Goal: Obtain resource: Download file/media

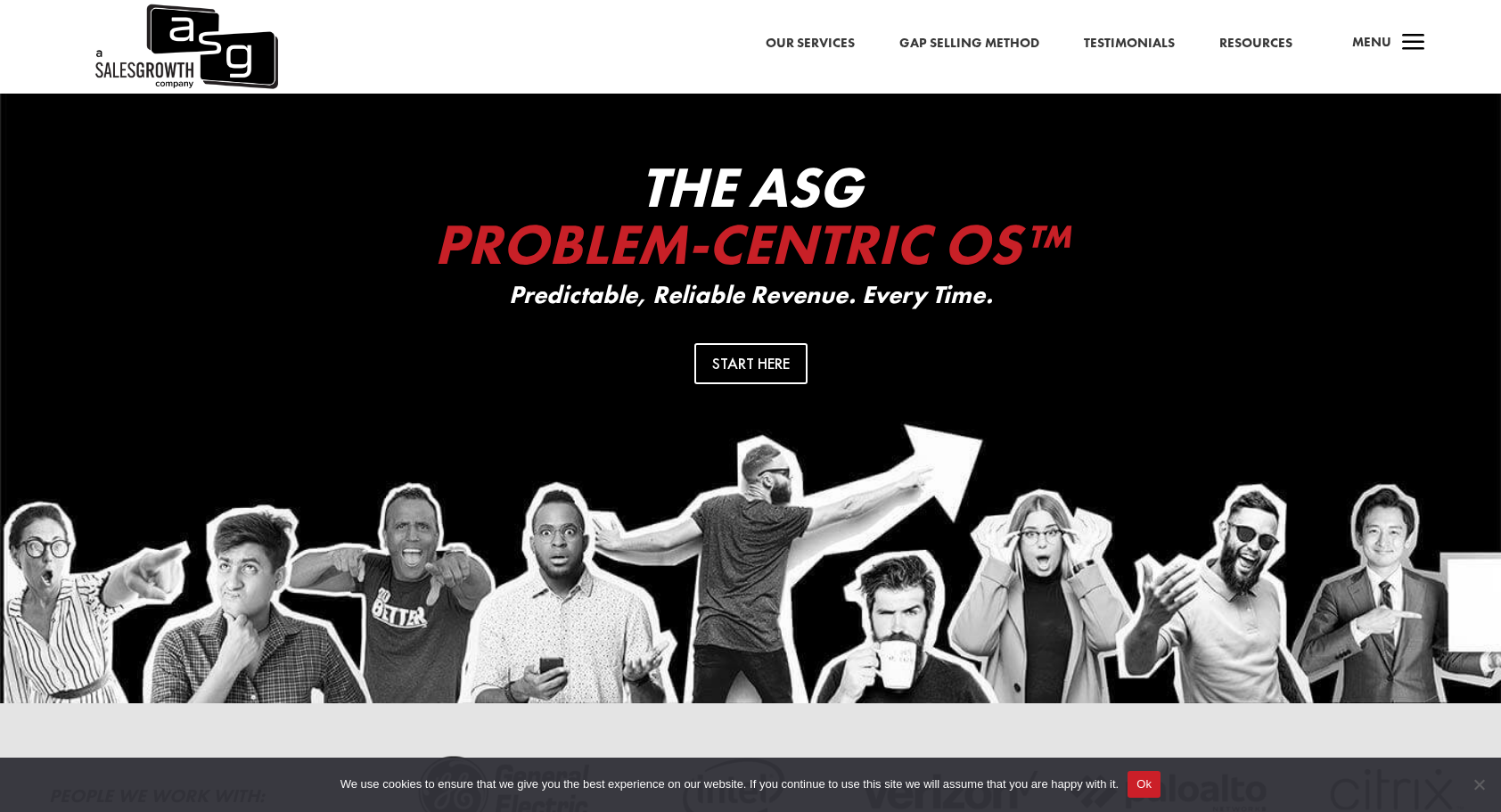
click at [1439, 36] on div "Our Services Gap Selling Method Testimonials Resources a Menu" at bounding box center [750, 46] width 1501 height 94
click at [1420, 40] on span "a" at bounding box center [1414, 44] width 35 height 35
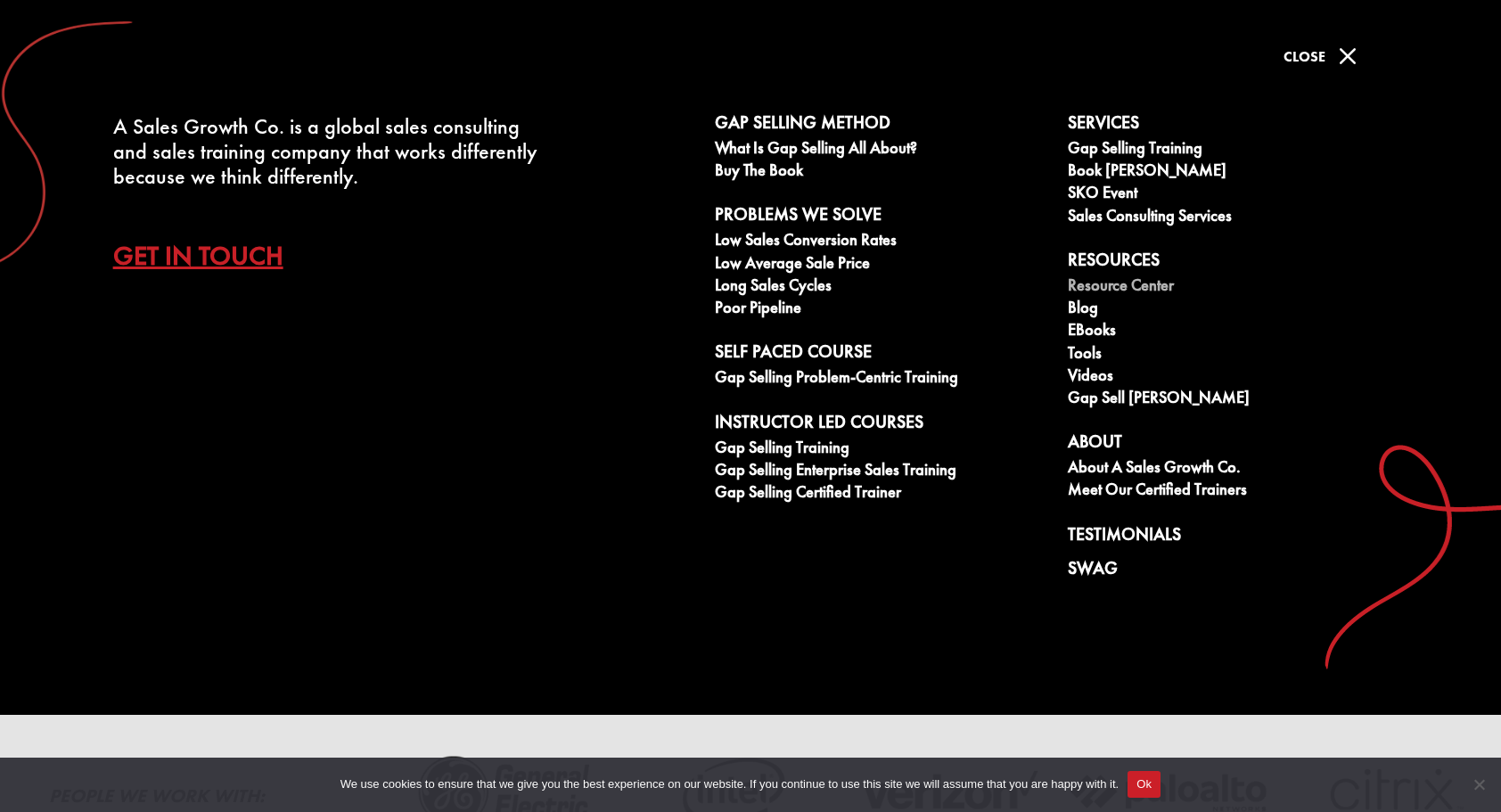
click at [1138, 284] on link "Resource Center" at bounding box center [1234, 287] width 334 height 22
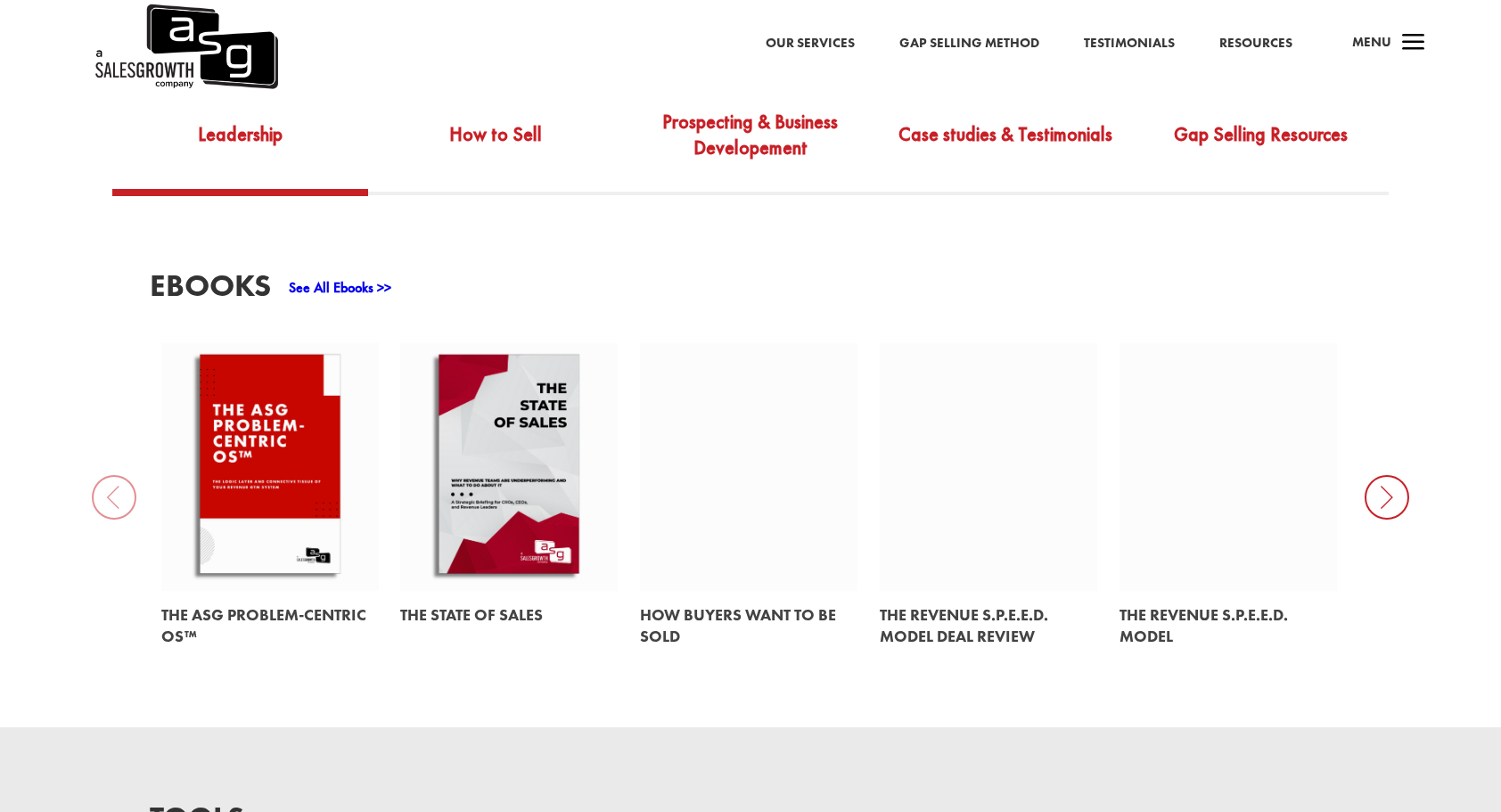
scroll to position [730, 0]
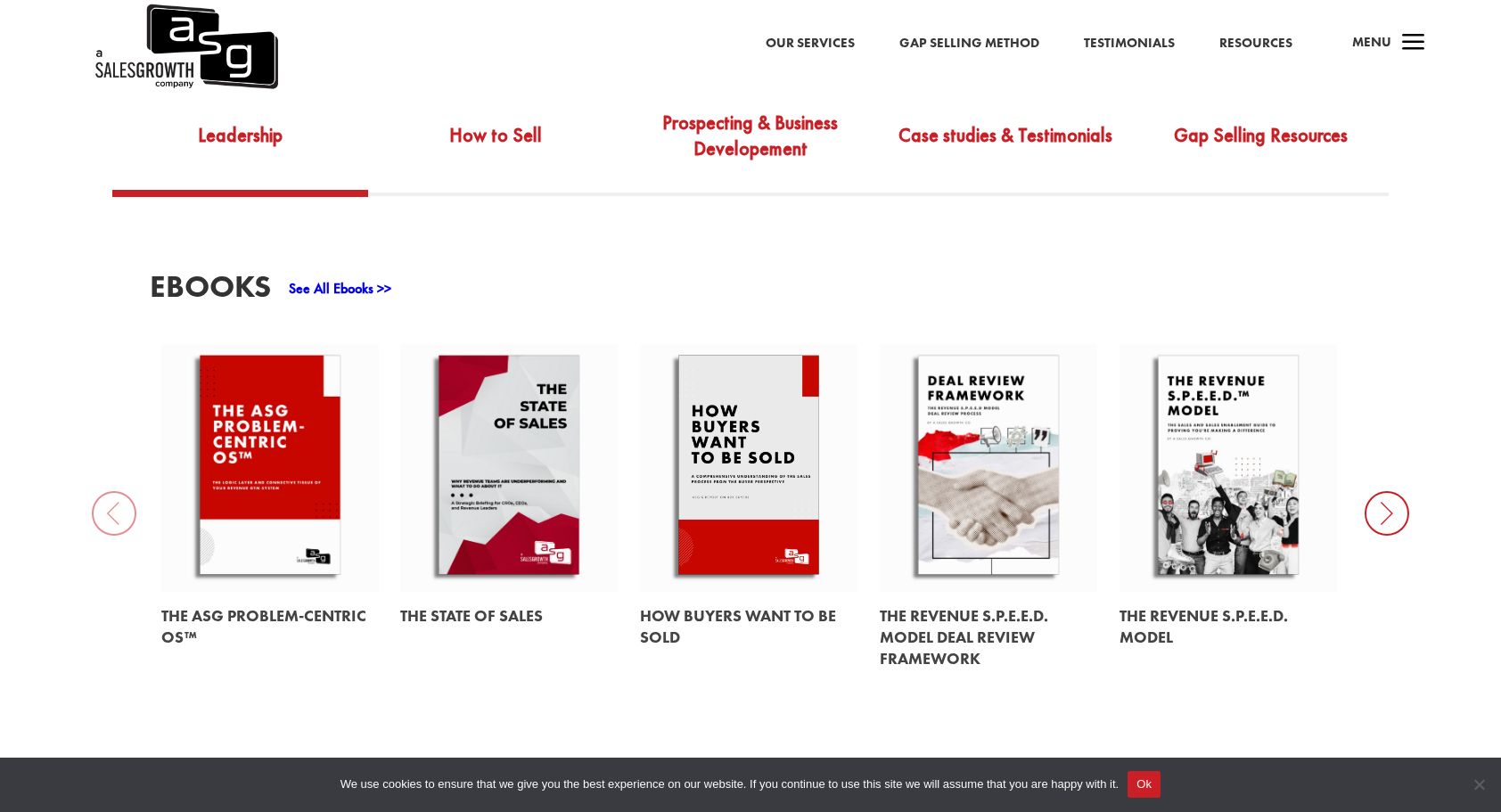
click at [800, 271] on div "EBooks See All Ebooks >> The ASG Problem-Centric OS™ The State of Sales How Buy…" at bounding box center [750, 478] width 1201 height 413
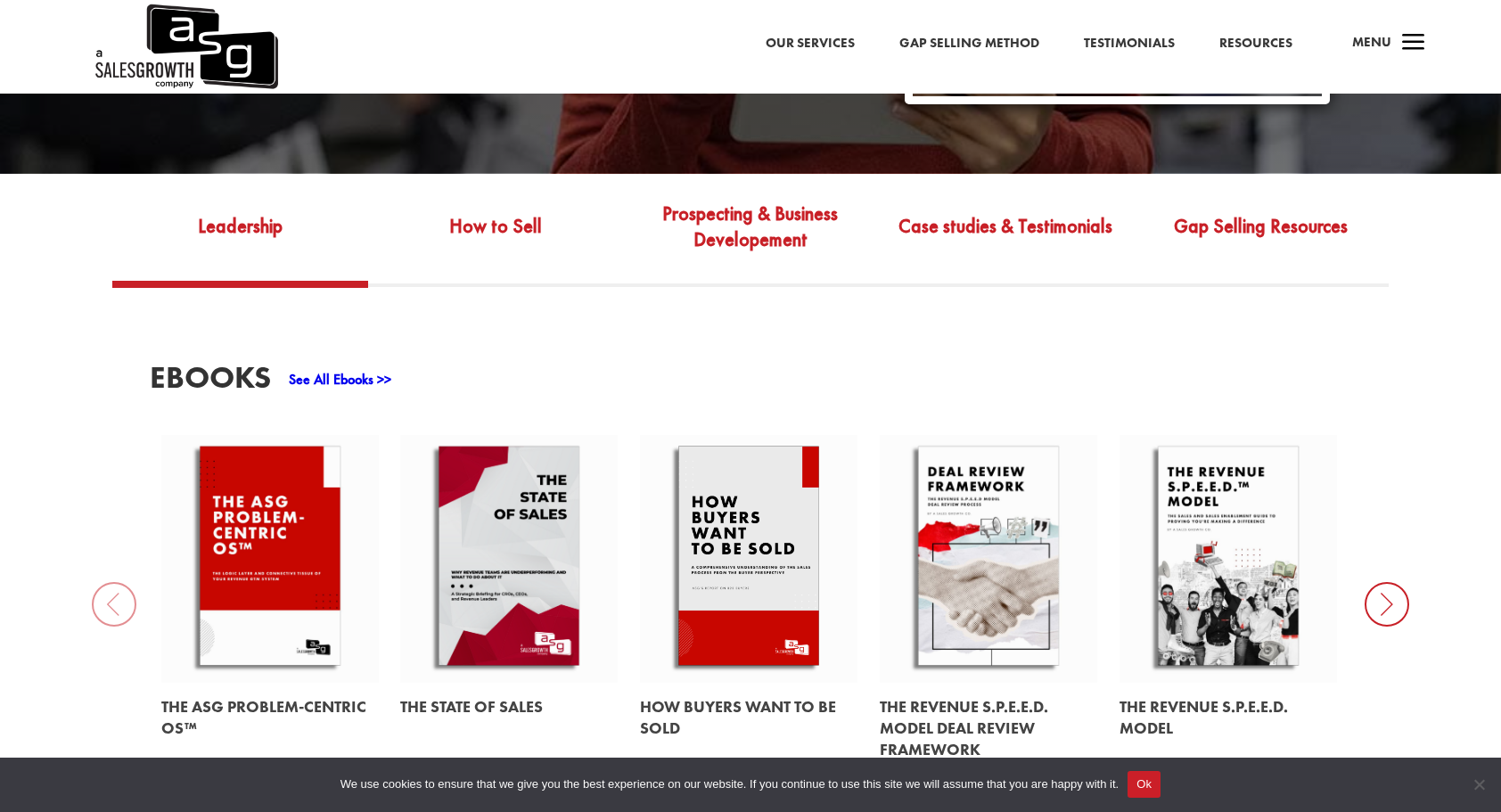
scroll to position [646, 0]
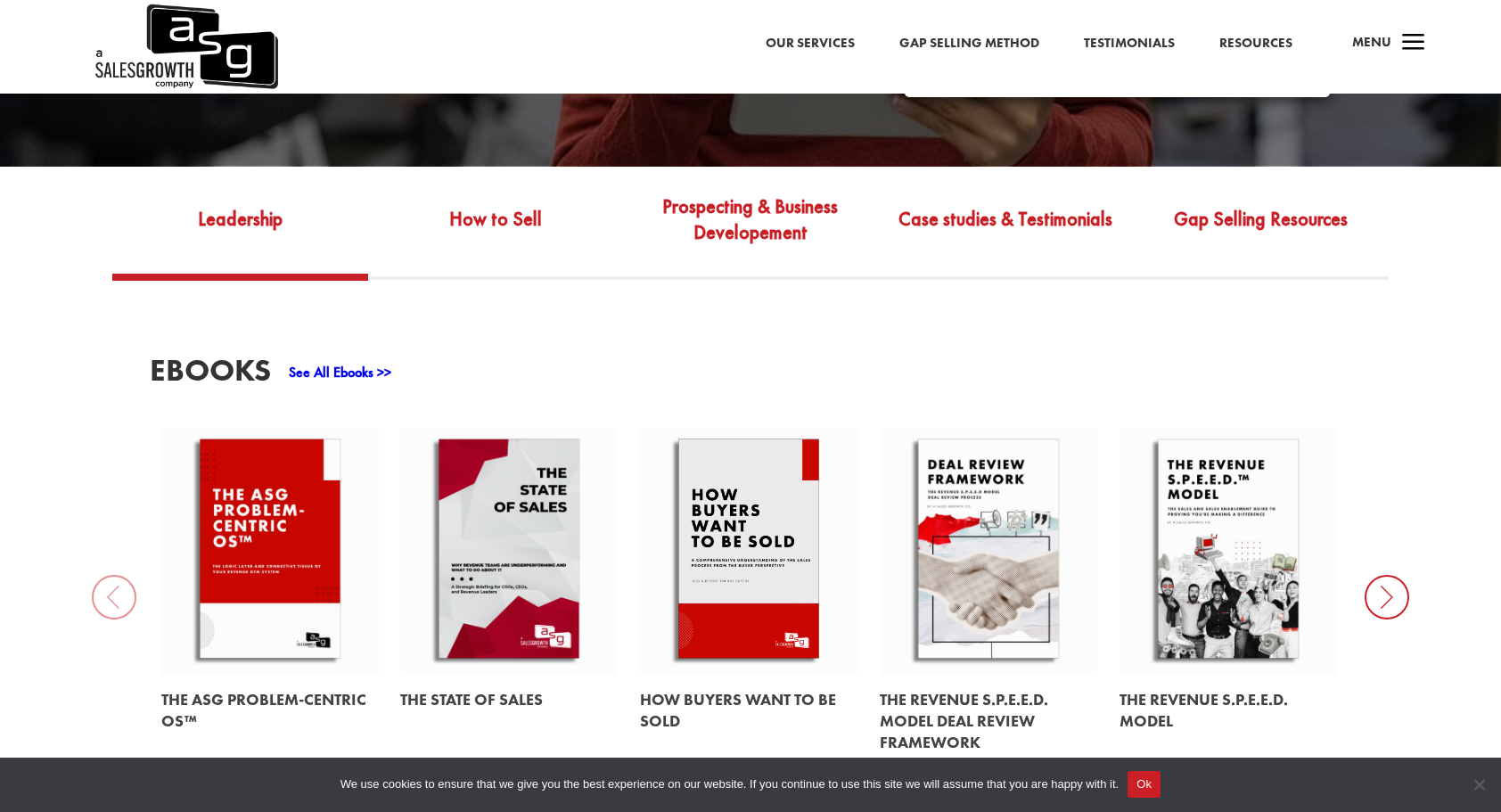
click at [1284, 47] on link "Resources" at bounding box center [1256, 44] width 73 height 23
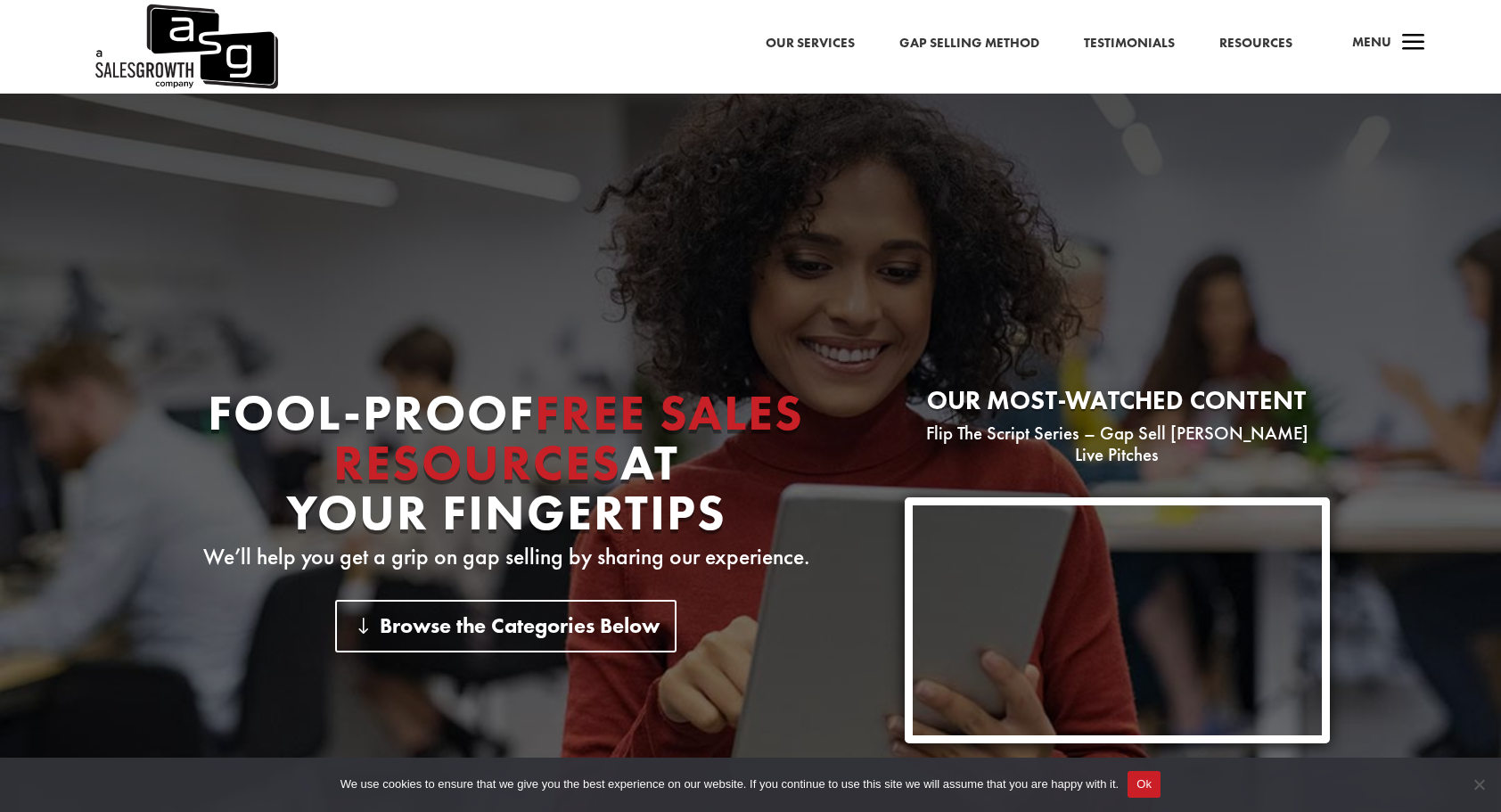
scroll to position [310, 0]
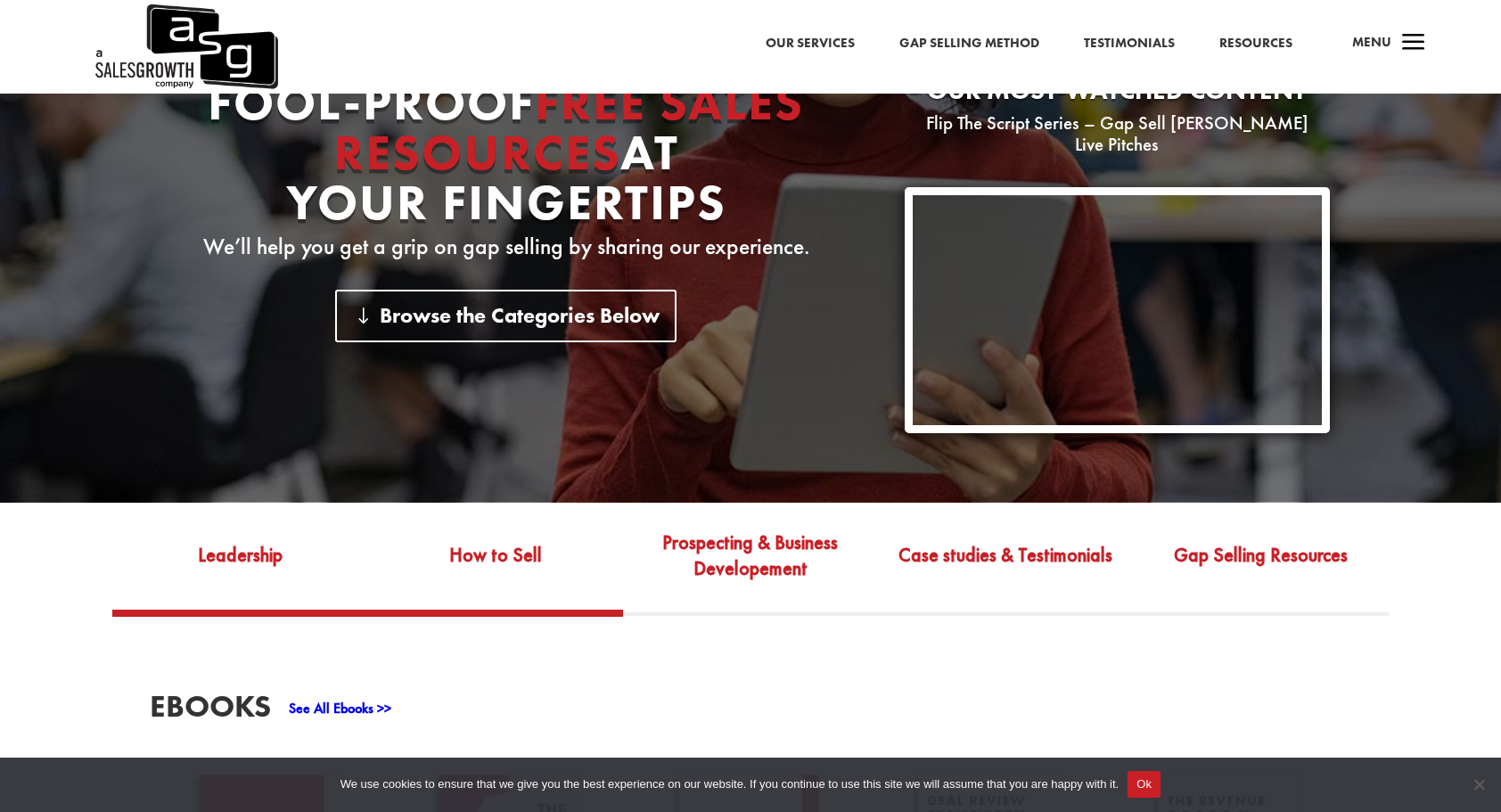
click at [481, 550] on link "How to Sell" at bounding box center [495, 569] width 255 height 84
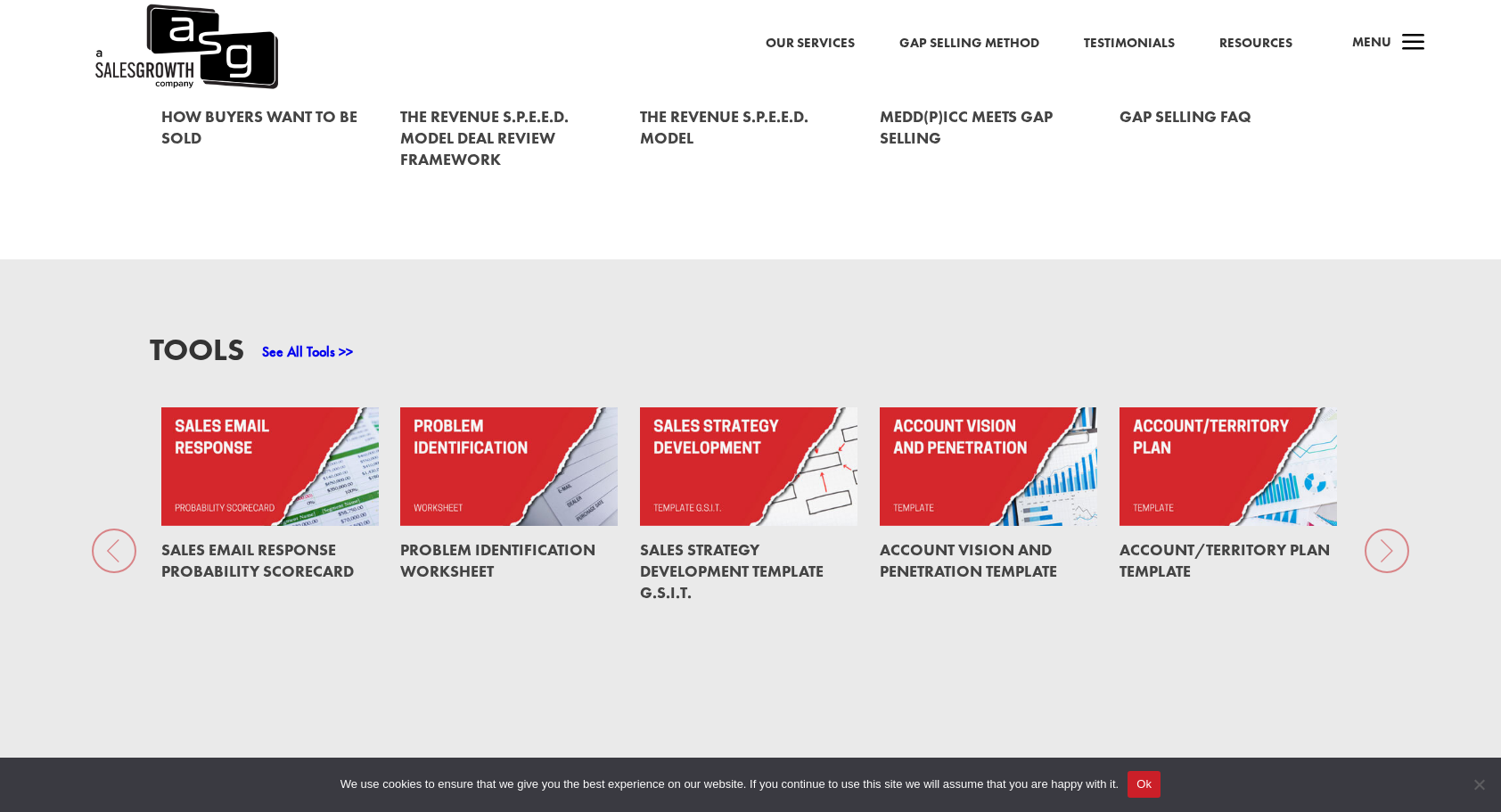
scroll to position [1228, 0]
click at [523, 507] on link at bounding box center [509, 467] width 217 height 119
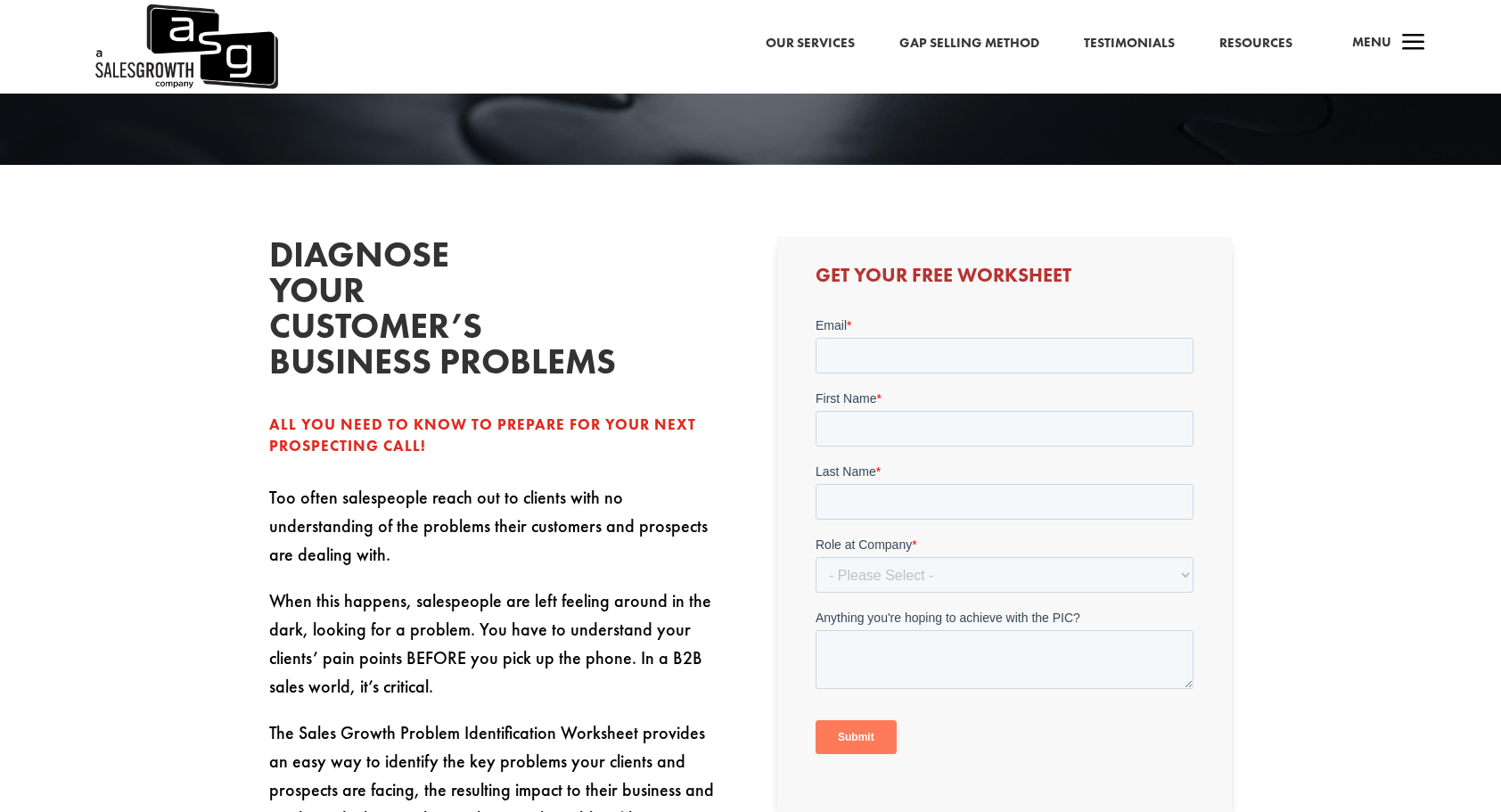
scroll to position [379, 0]
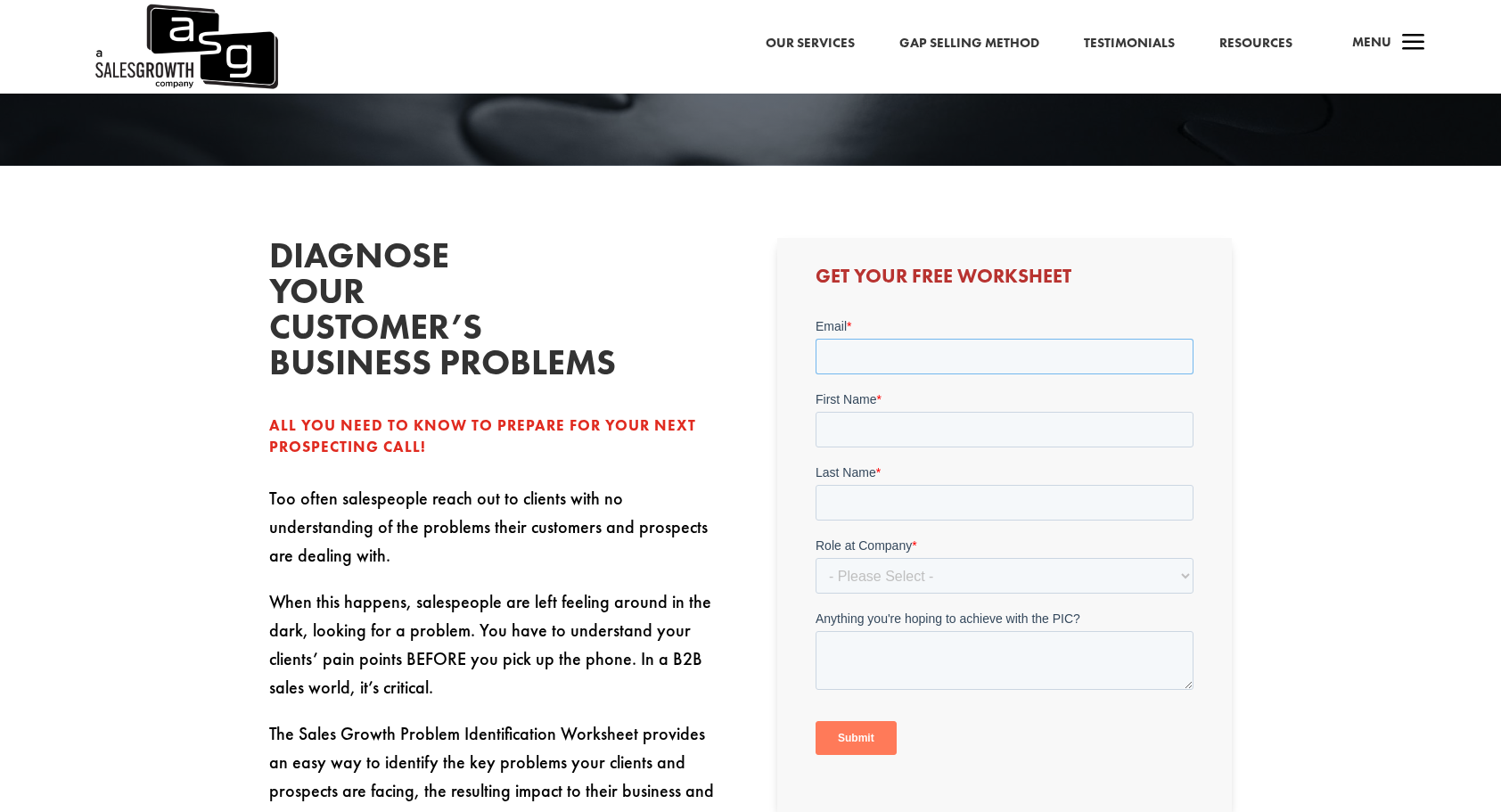
click at [865, 348] on input "Email *" at bounding box center [1004, 356] width 378 height 35
type input "danielvinog@gmail.com"
type input "Daniel"
type input "Vinogradov"
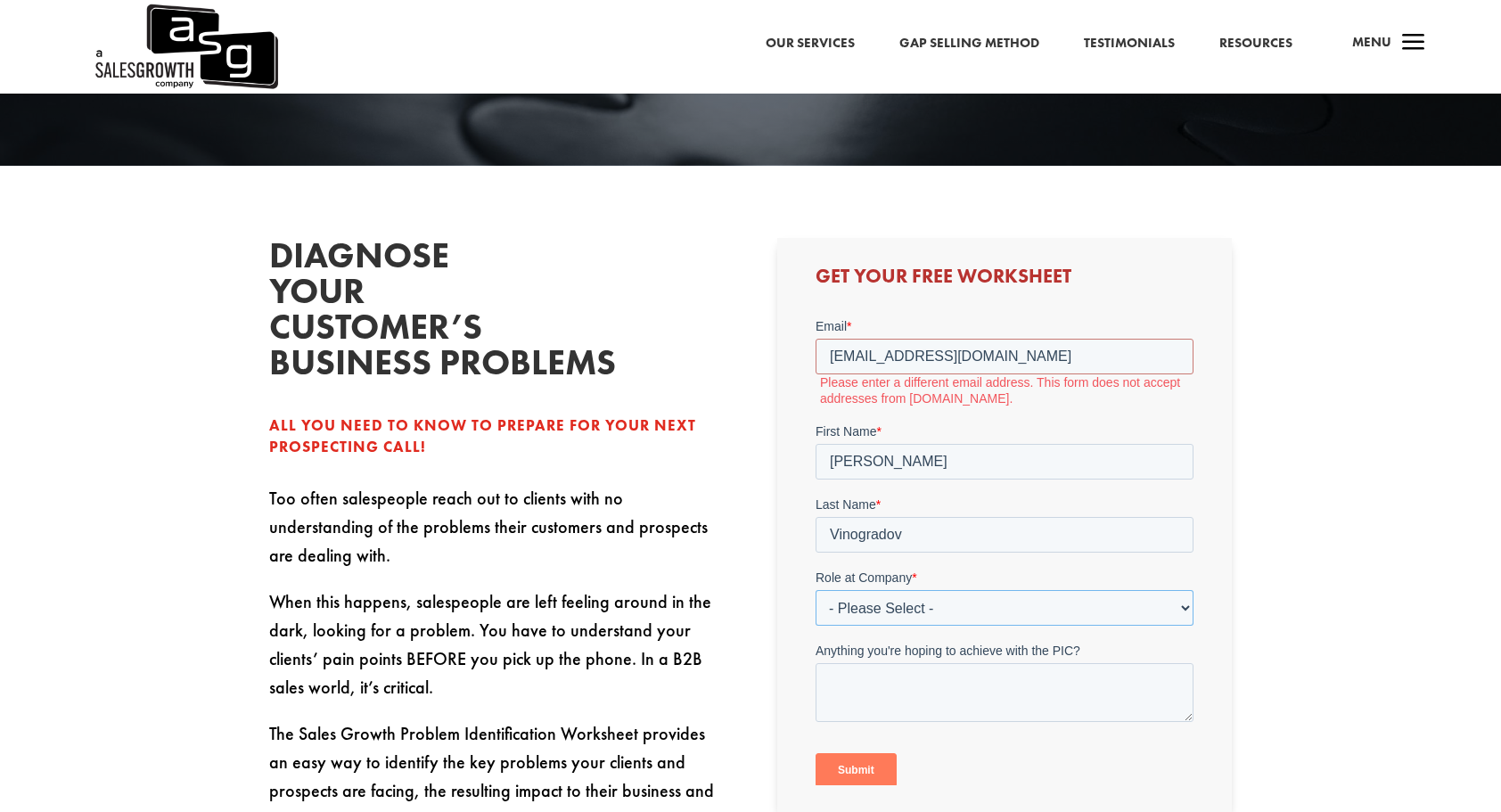
click at [915, 590] on select "- Please Select - C-Level (CRO, CSO, etc) Senior Leadership (VP of Sales, VP of…" at bounding box center [1004, 607] width 378 height 35
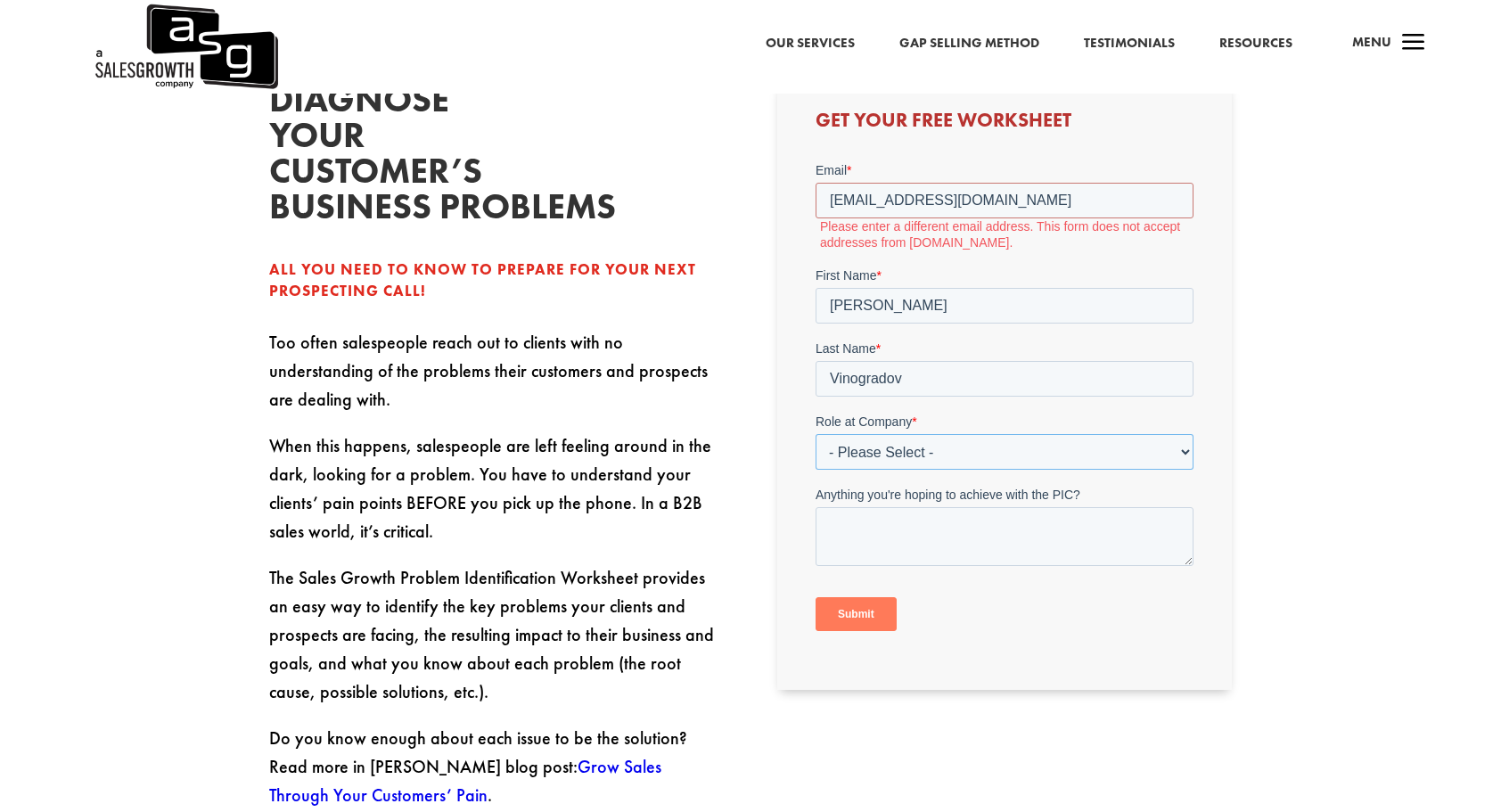
scroll to position [534, 0]
click at [925, 456] on select "- Please Select - C-Level (CRO, CSO, etc) Senior Leadership (VP of Sales, VP of…" at bounding box center [1004, 452] width 378 height 35
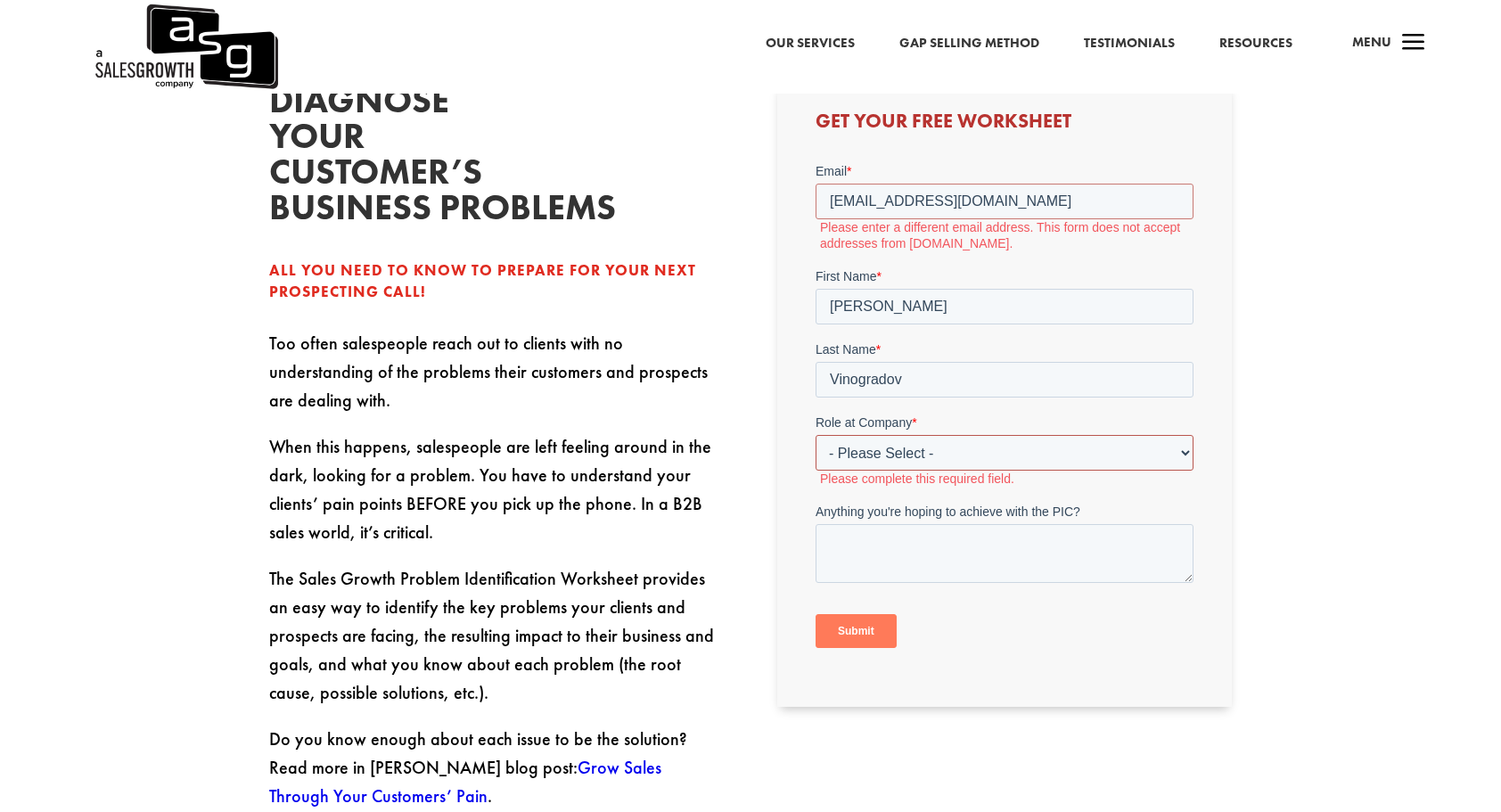
click at [863, 454] on select "- Please Select - C-Level (CRO, CSO, etc) Senior Leadership (VP of Sales, VP of…" at bounding box center [1004, 452] width 378 height 35
select select "Individual Contributor (AE, SDR, CSM, etc)"
click at [815, 434] on select "- Please Select - C-Level (CRO, CSO, etc) Senior Leadership (VP of Sales, VP of…" at bounding box center [1004, 452] width 378 height 35
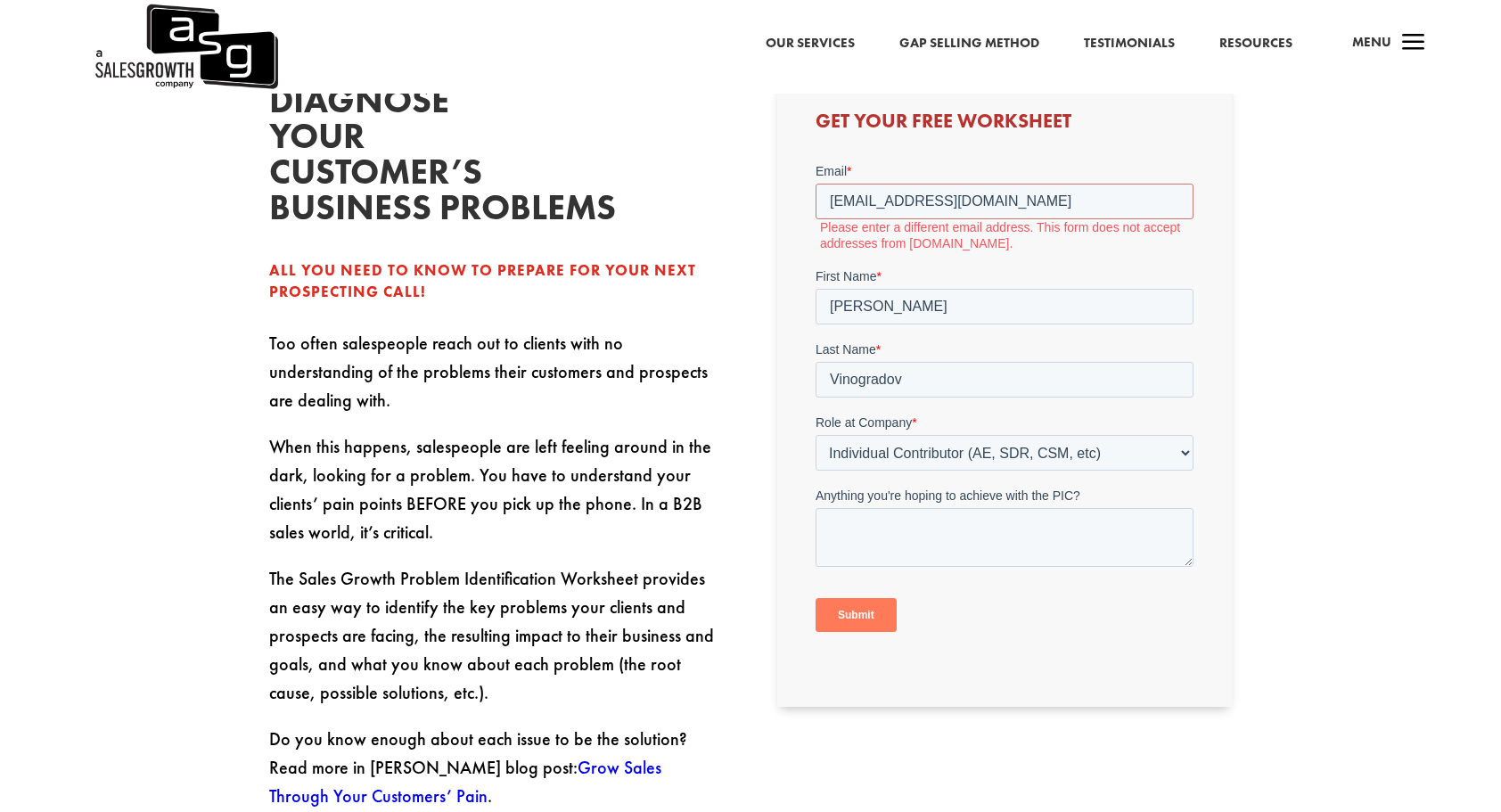
click at [862, 616] on input "Submit" at bounding box center [855, 614] width 81 height 33
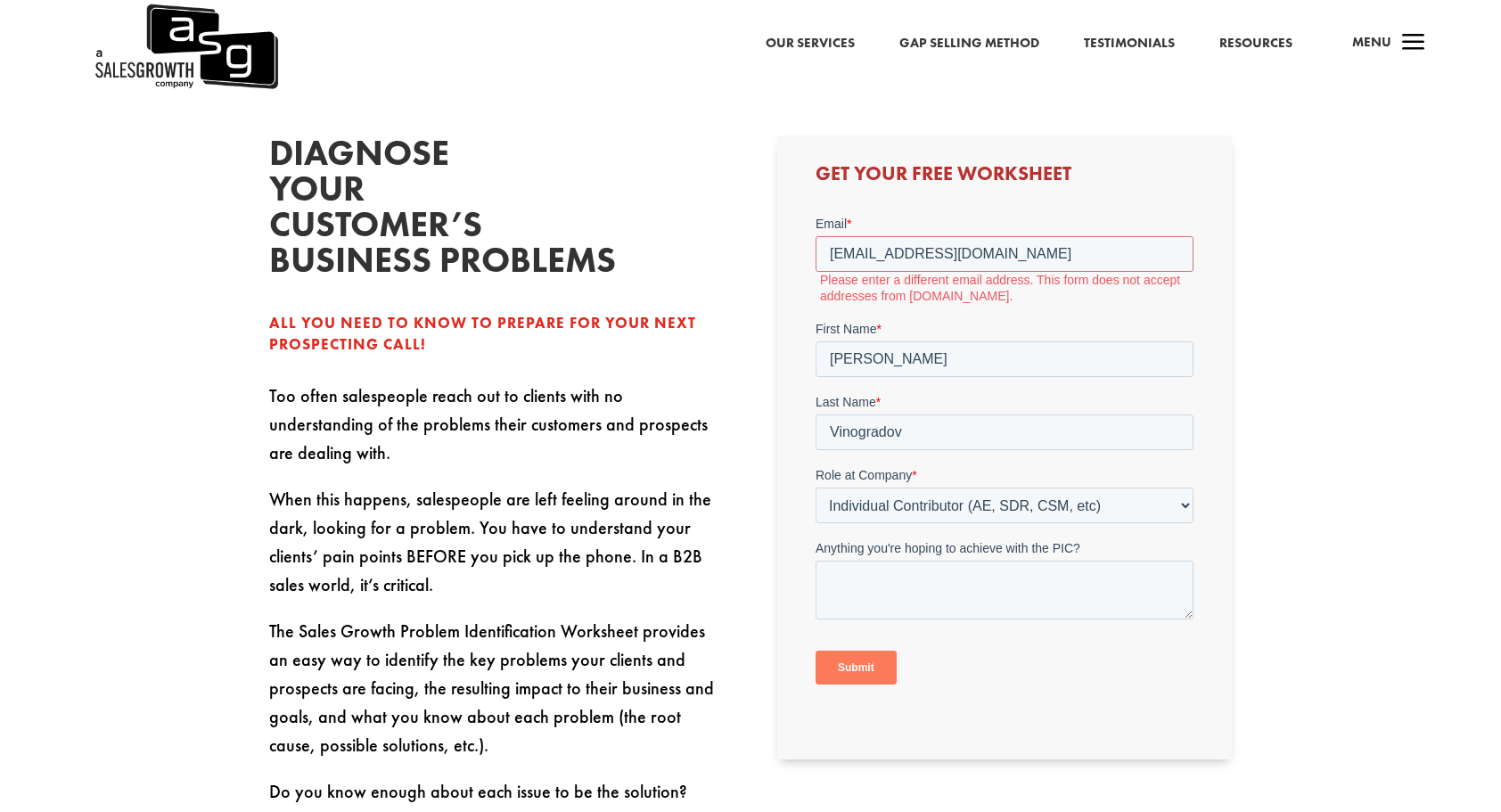
scroll to position [479, 0]
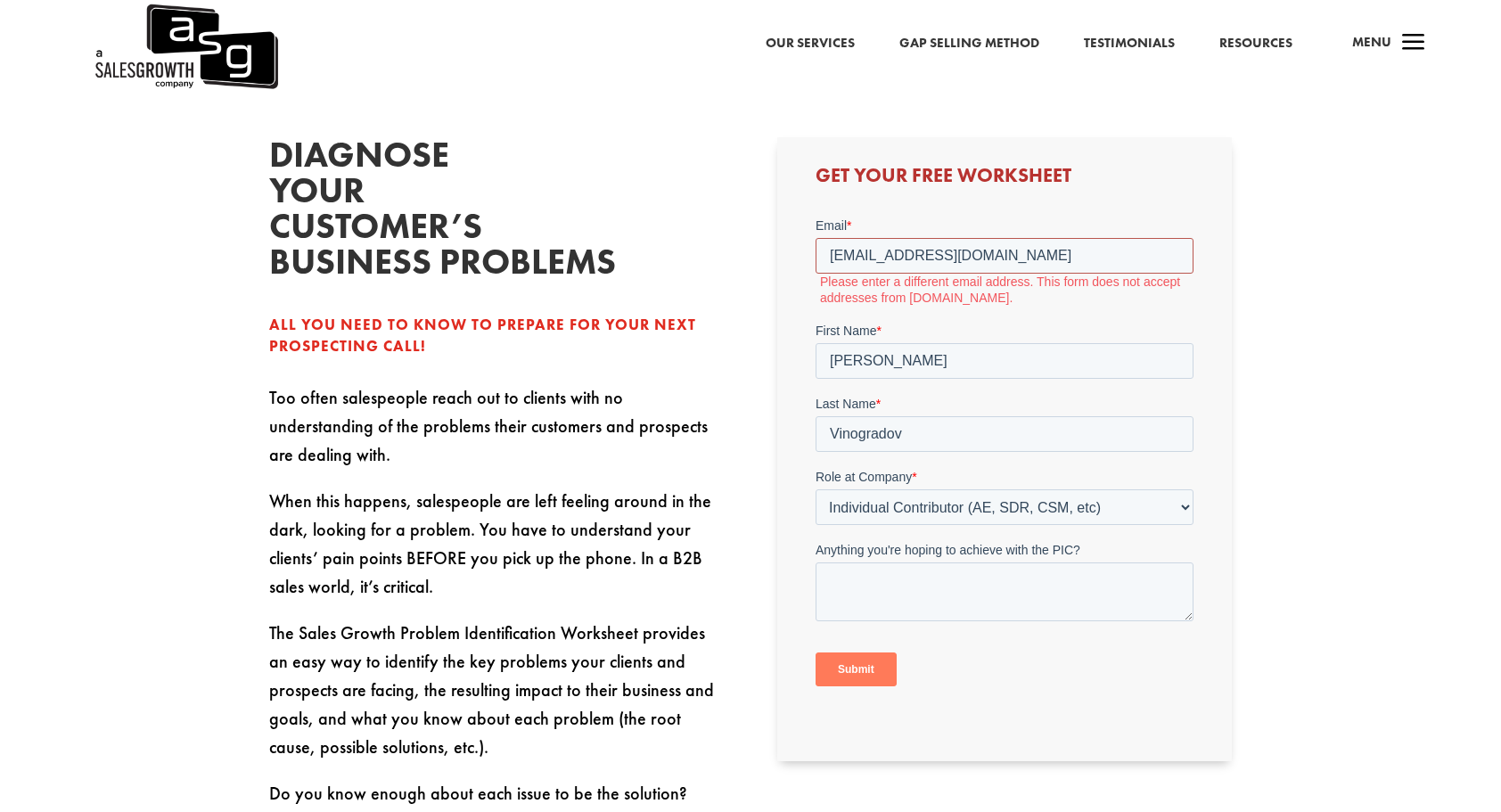
click at [1020, 261] on input "danielvinog@gmail.com" at bounding box center [1004, 255] width 378 height 35
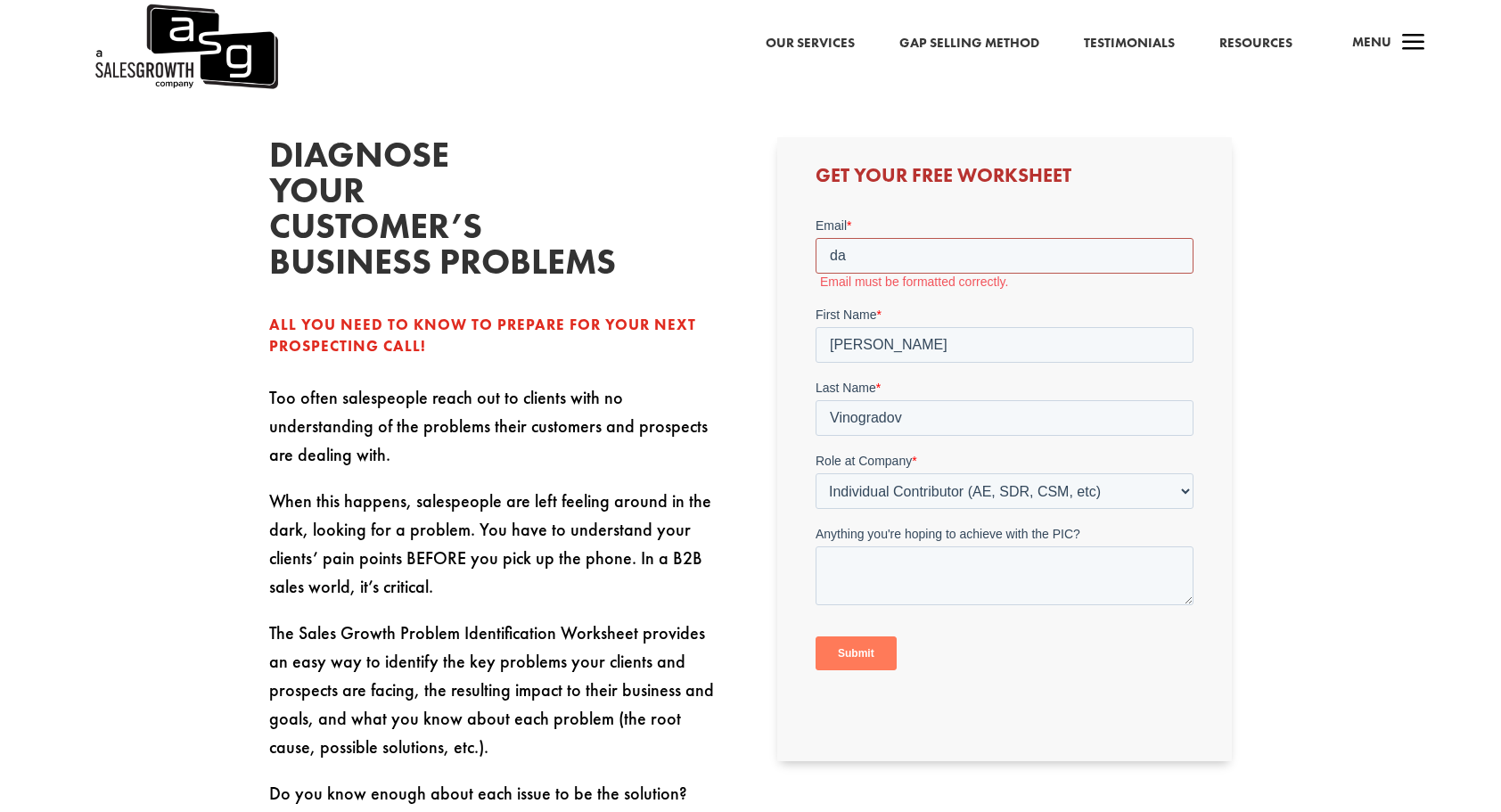
type input "d"
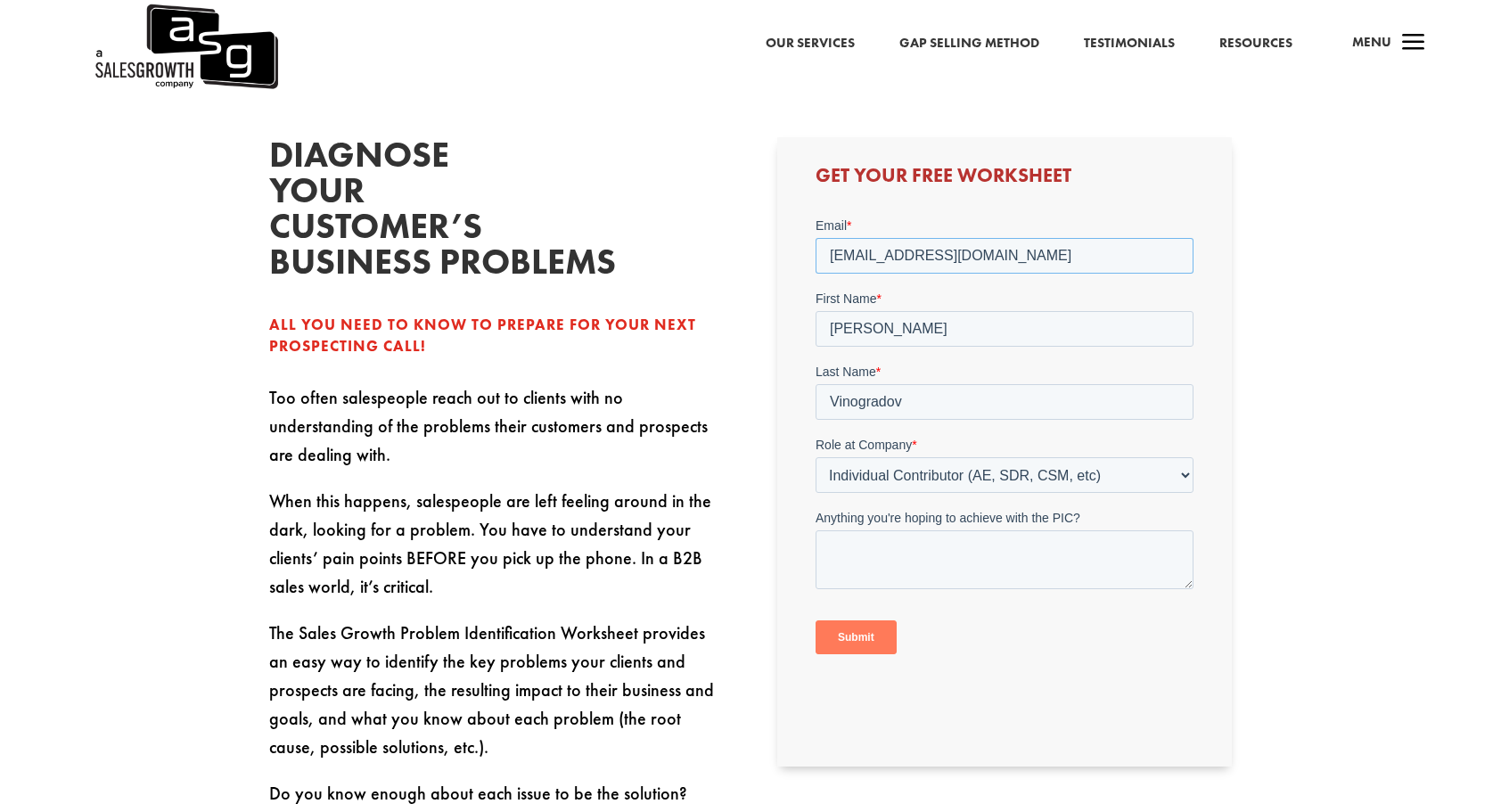
type input "danielvinog@gmail.com"
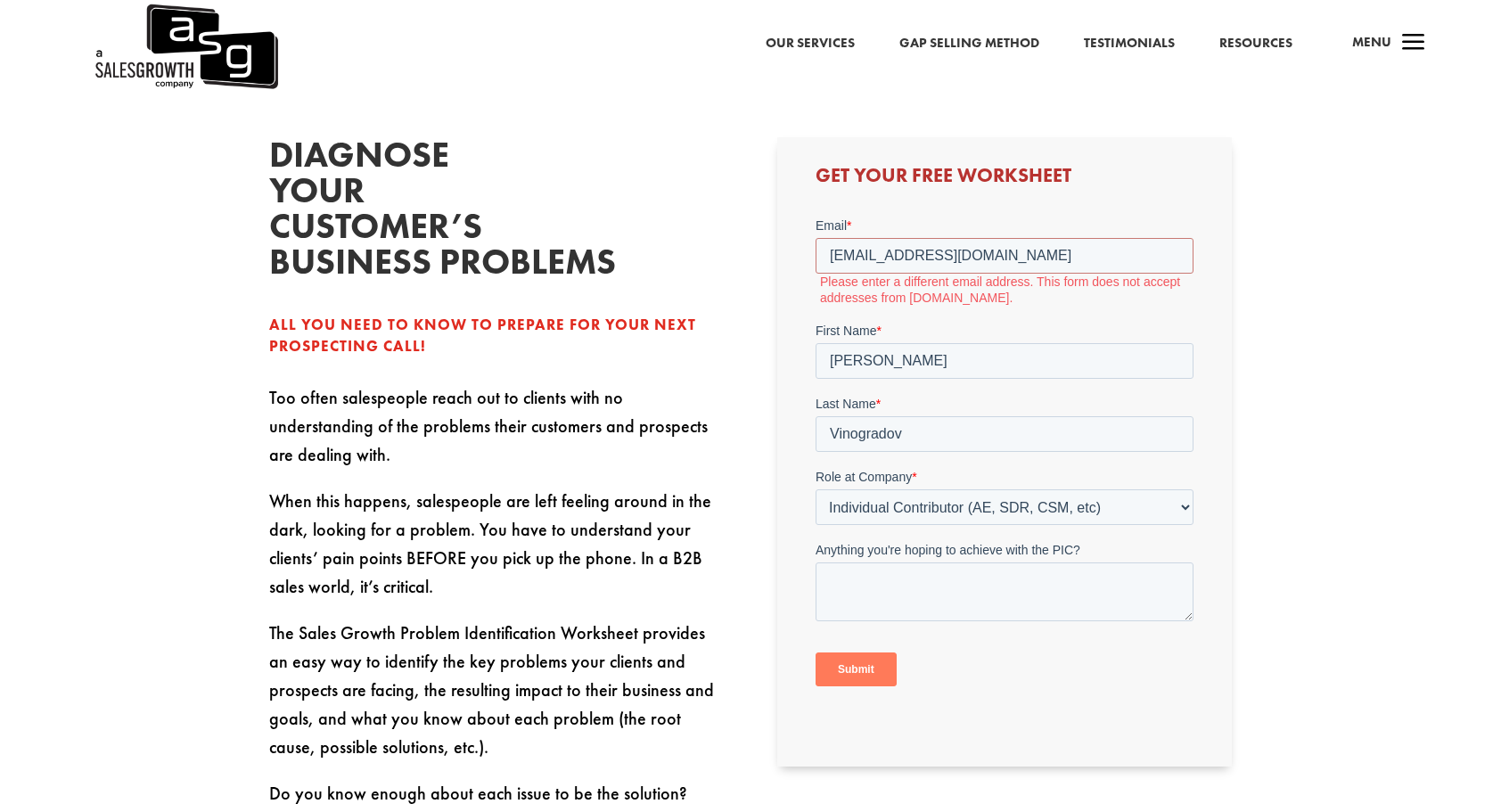
click at [1211, 301] on div "Get Your Free Worksheet" at bounding box center [1004, 452] width 454 height 629
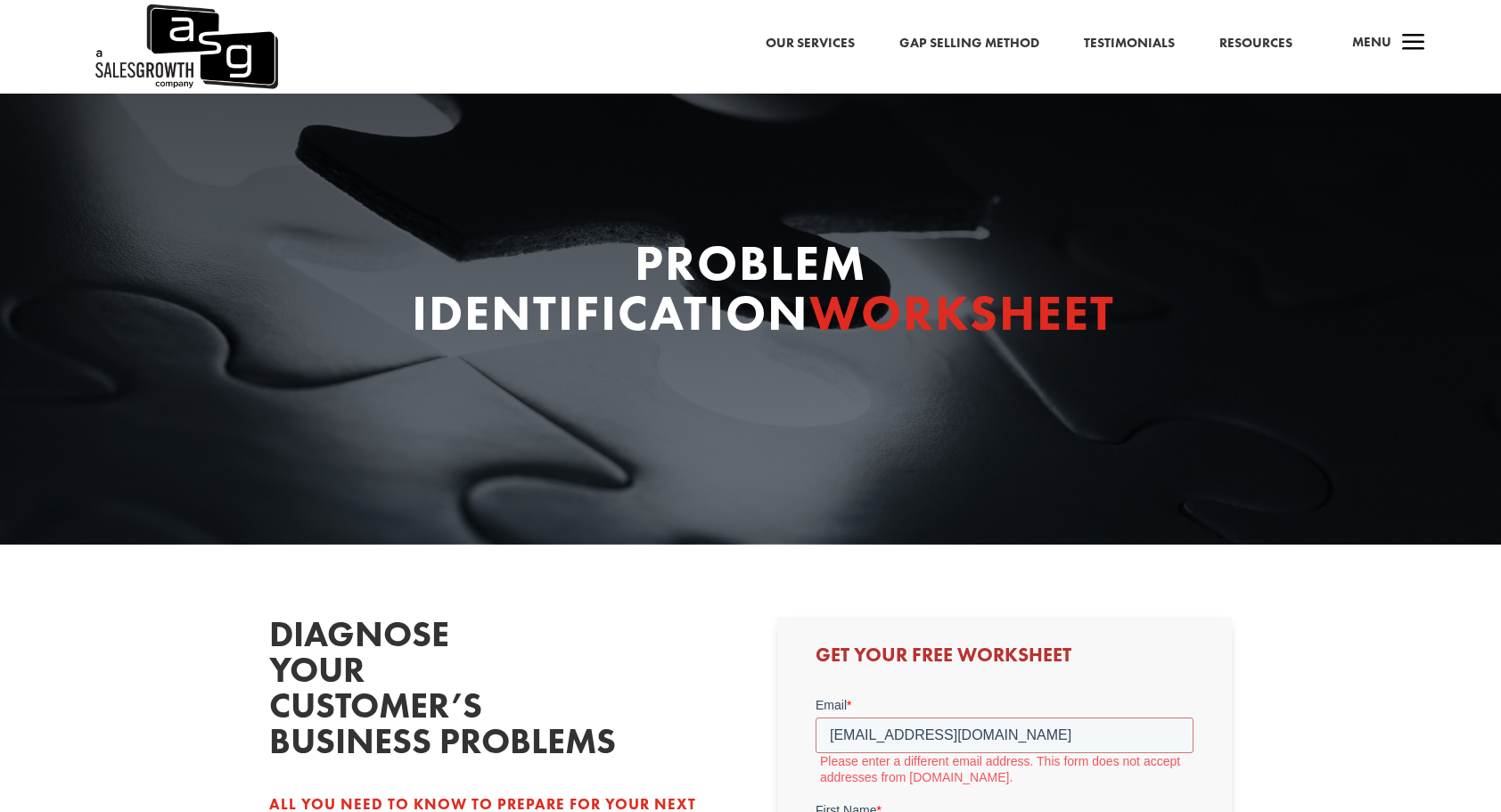
scroll to position [588, 0]
